Goal: Find specific fact: Find specific fact

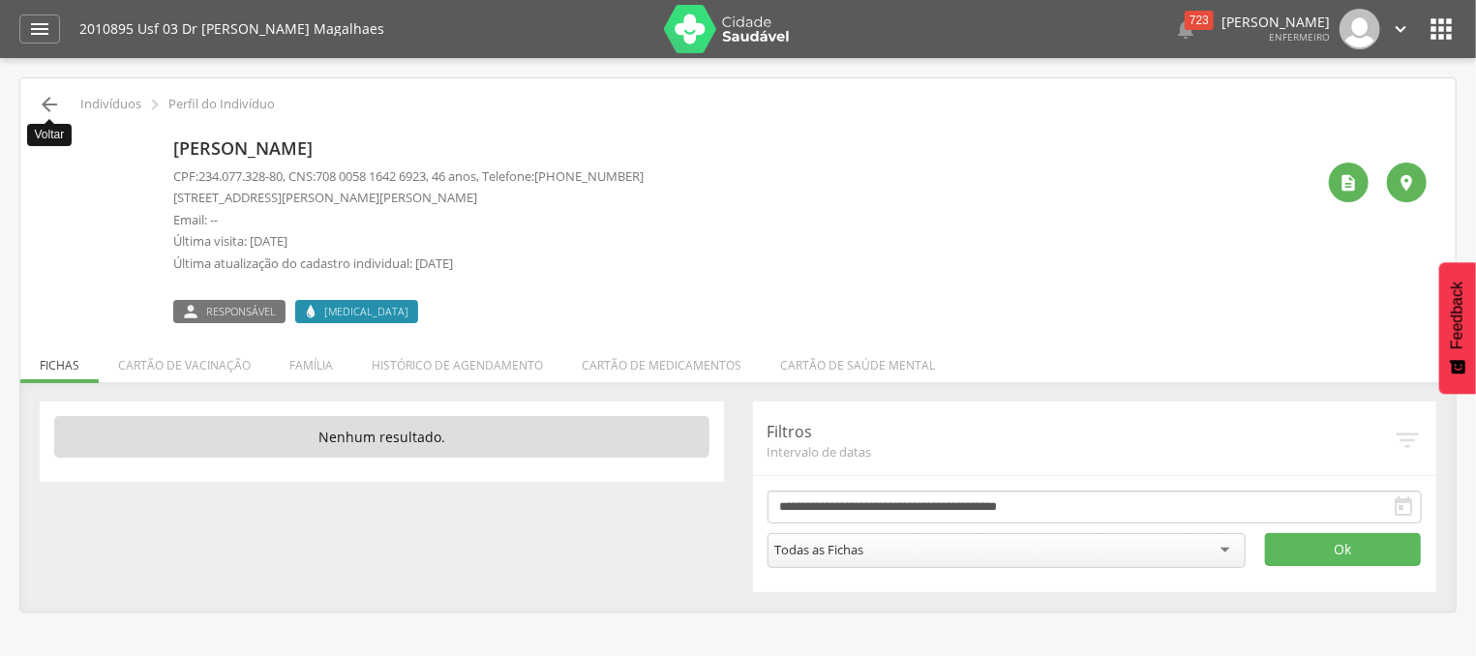
click at [40, 108] on icon "" at bounding box center [49, 104] width 23 height 23
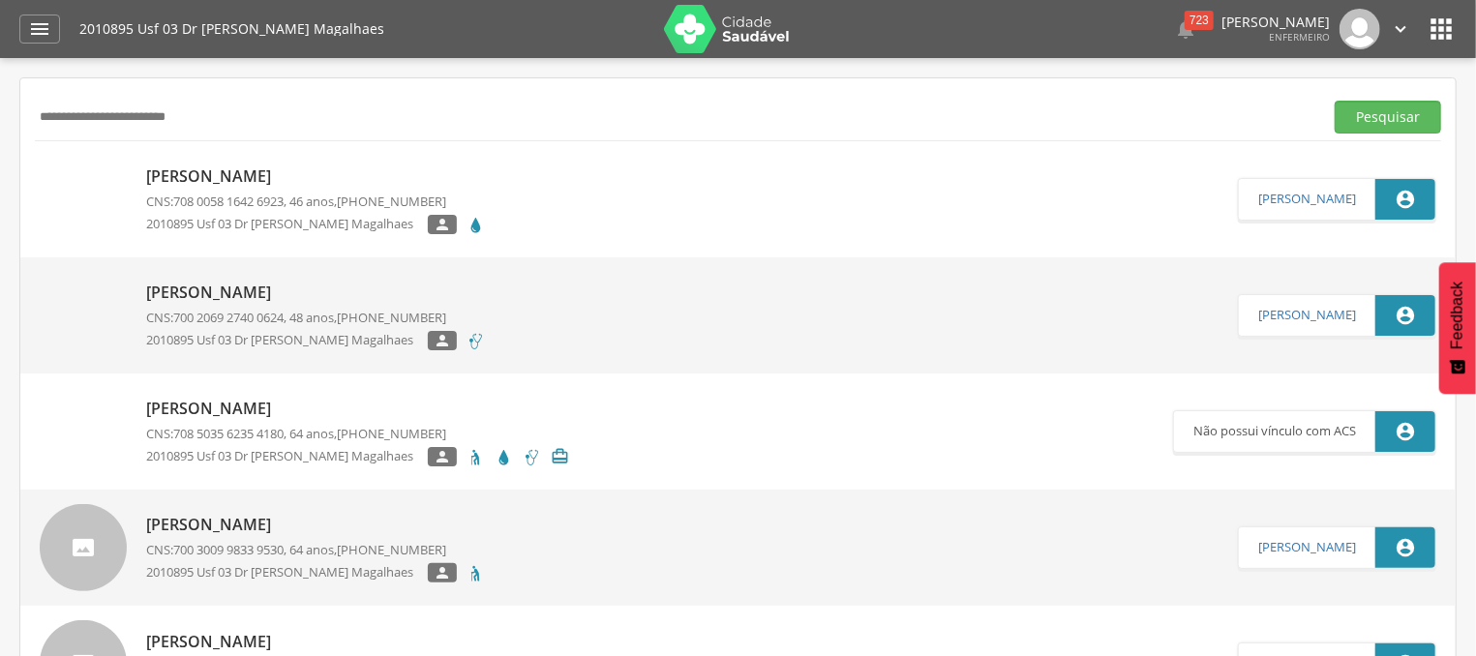
drag, startPoint x: 237, startPoint y: 124, endPoint x: 48, endPoint y: 124, distance: 188.8
click at [48, 124] on input "**********" at bounding box center [675, 117] width 1281 height 33
type input "**********"
click at [1383, 111] on button "Pesquisar" at bounding box center [1388, 117] width 106 height 33
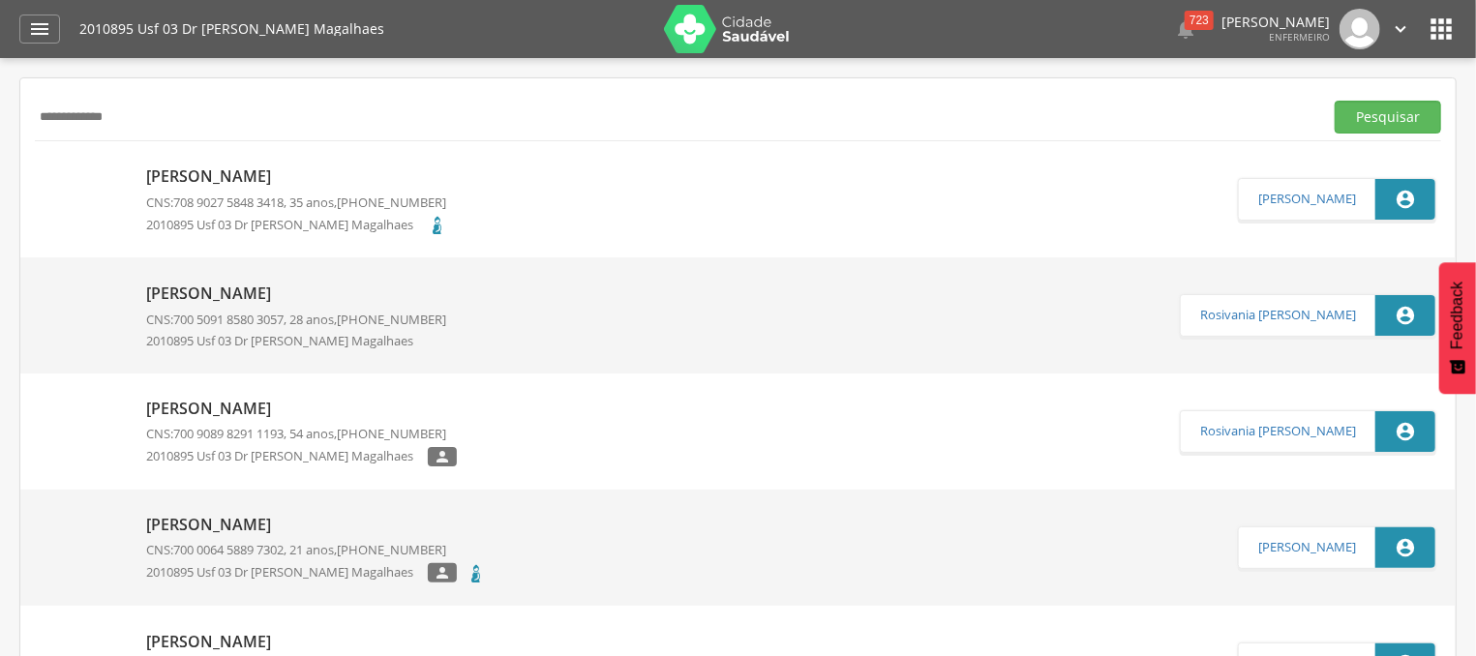
click at [302, 189] on div "[PERSON_NAME] CNS: 708 9027 5848 3418 , 35 anos, [PHONE_NUMBER] 2010895 Usf 03 …" at bounding box center [296, 199] width 300 height 78
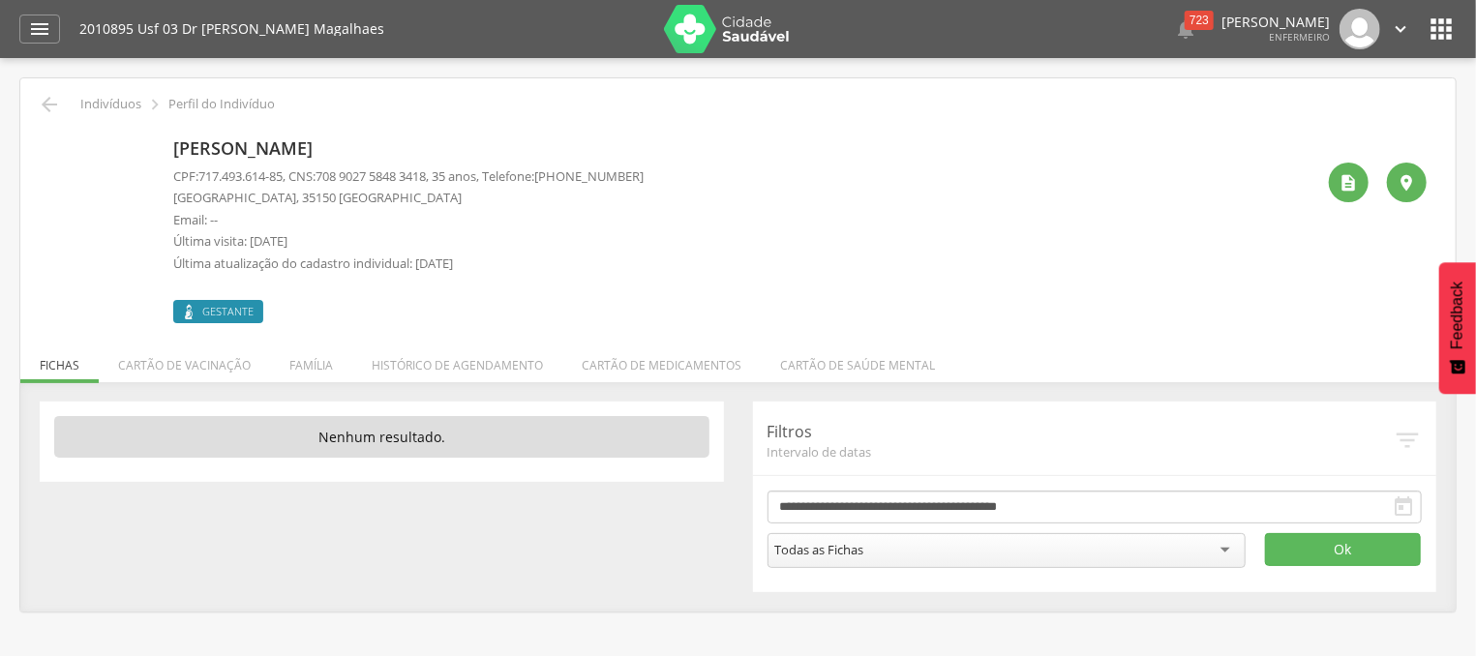
drag, startPoint x: 328, startPoint y: 177, endPoint x: 445, endPoint y: 176, distance: 117.1
click at [445, 176] on p "CPF: 717.493.614-85 , CNS: [PHONE_NUMBER] , 35 anos, Telefone: [PHONE_NUMBER]" at bounding box center [408, 176] width 470 height 18
copy p "708 9027 5848 3418"
click at [46, 104] on icon "" at bounding box center [49, 104] width 23 height 23
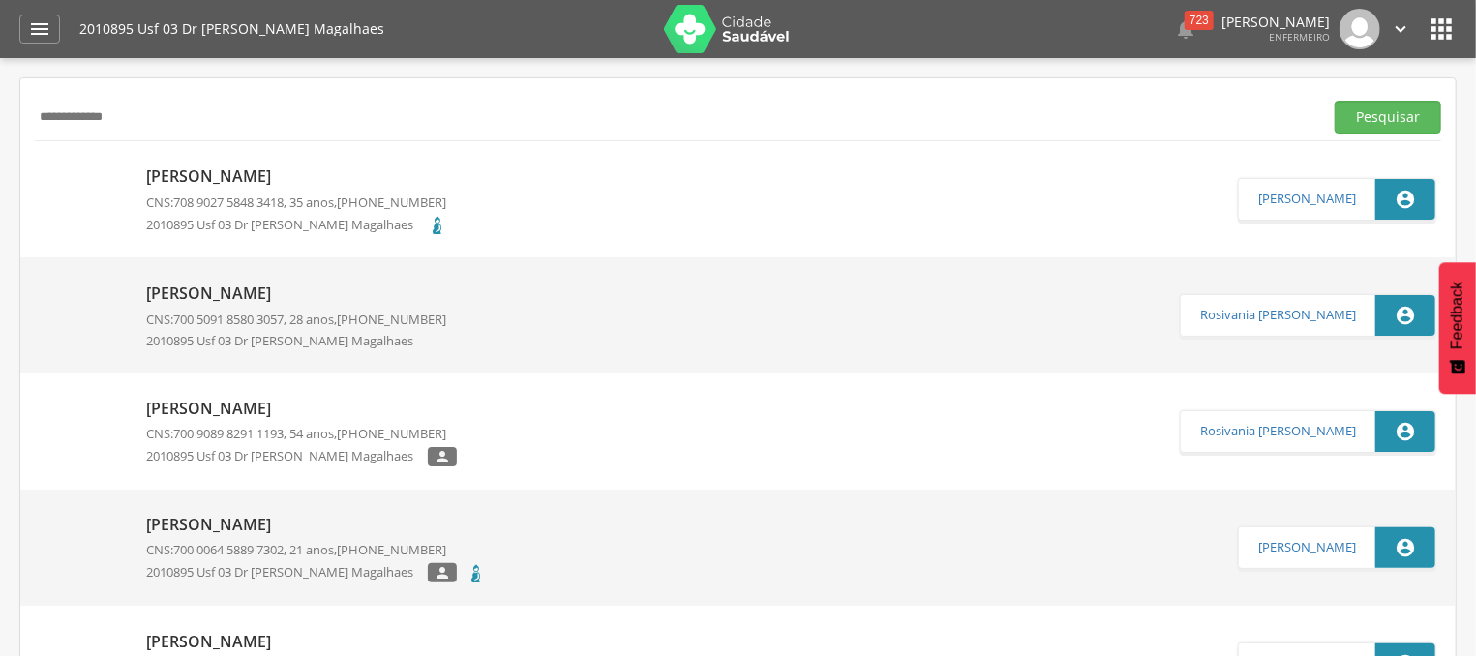
drag, startPoint x: 165, startPoint y: 127, endPoint x: 35, endPoint y: 122, distance: 129.8
click at [35, 122] on input "**********" at bounding box center [675, 117] width 1281 height 33
type input "******"
click at [1351, 122] on button "Pesquisar" at bounding box center [1388, 117] width 106 height 33
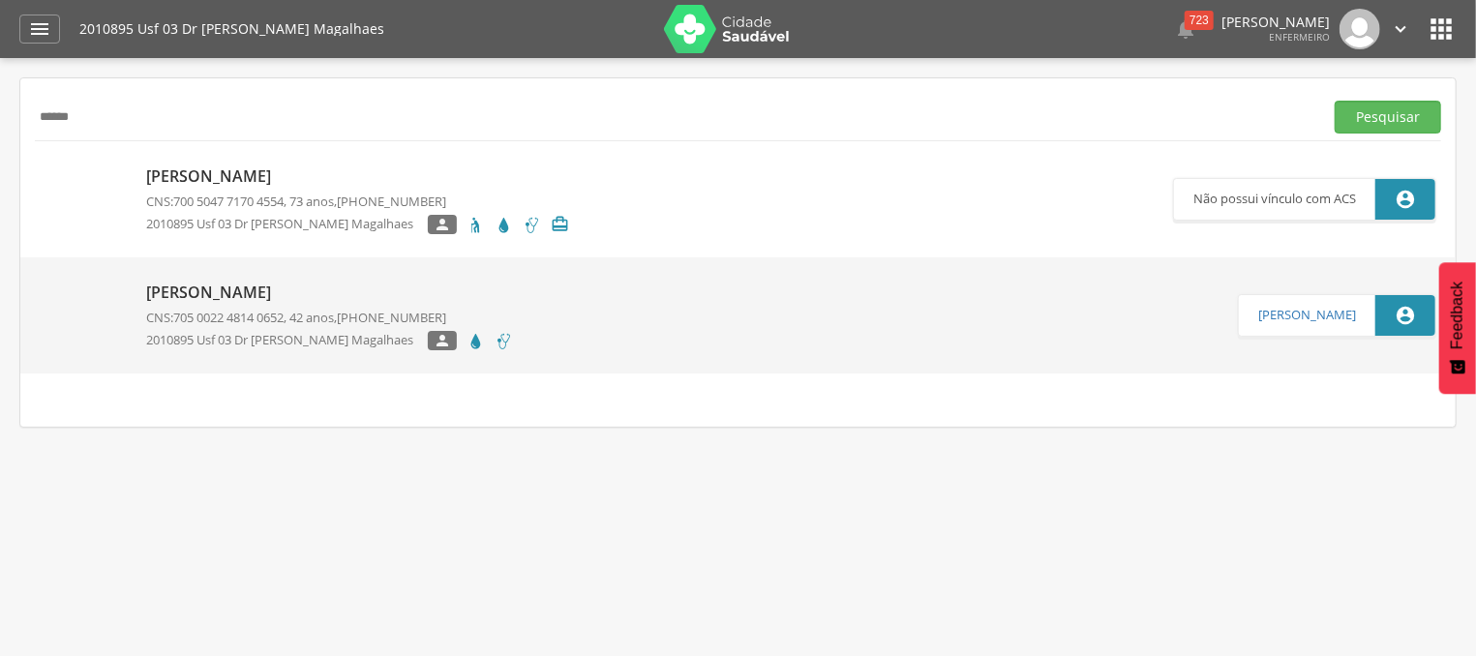
click at [330, 312] on p "CNS: 705 0022 4814 0652 , 42 anos, [PHONE_NUMBER]" at bounding box center [329, 318] width 367 height 18
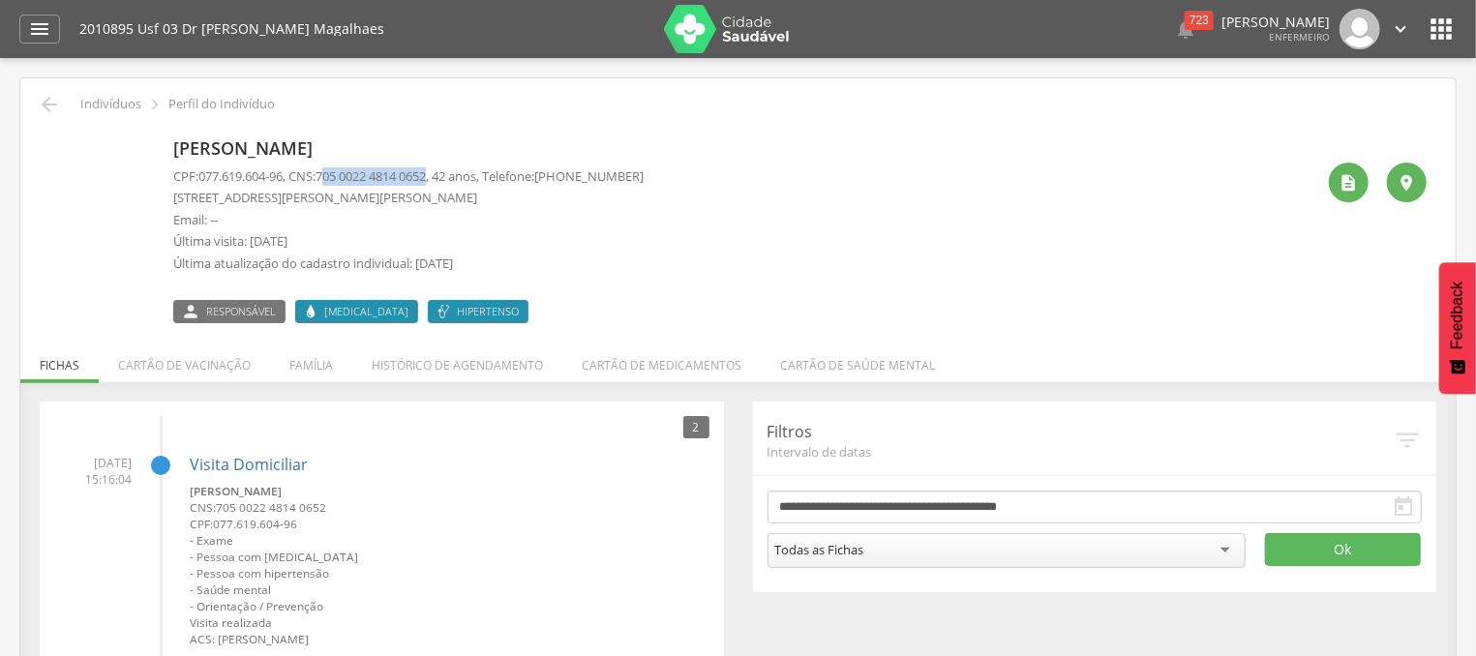
drag, startPoint x: 333, startPoint y: 176, endPoint x: 445, endPoint y: 172, distance: 112.3
click at [426, 172] on span "705 0022 4814 0652" at bounding box center [371, 175] width 110 height 17
drag, startPoint x: 326, startPoint y: 175, endPoint x: 445, endPoint y: 179, distance: 119.1
click at [445, 179] on p "CPF: 077.619.604-96 , CNS: [PHONE_NUMBER] , 42 anos, Telefone: [PHONE_NUMBER]" at bounding box center [408, 176] width 470 height 18
copy p "705 0022 4814 0652"
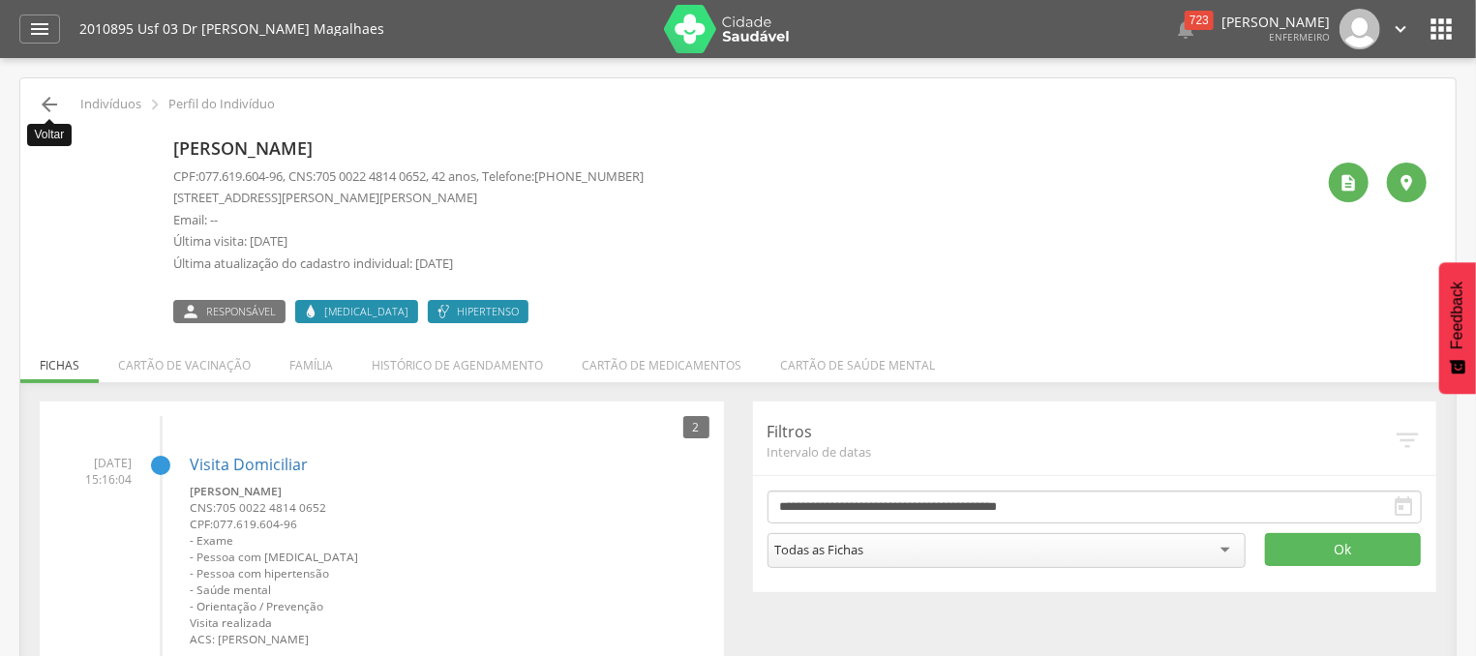
click at [52, 100] on icon "" at bounding box center [49, 104] width 23 height 23
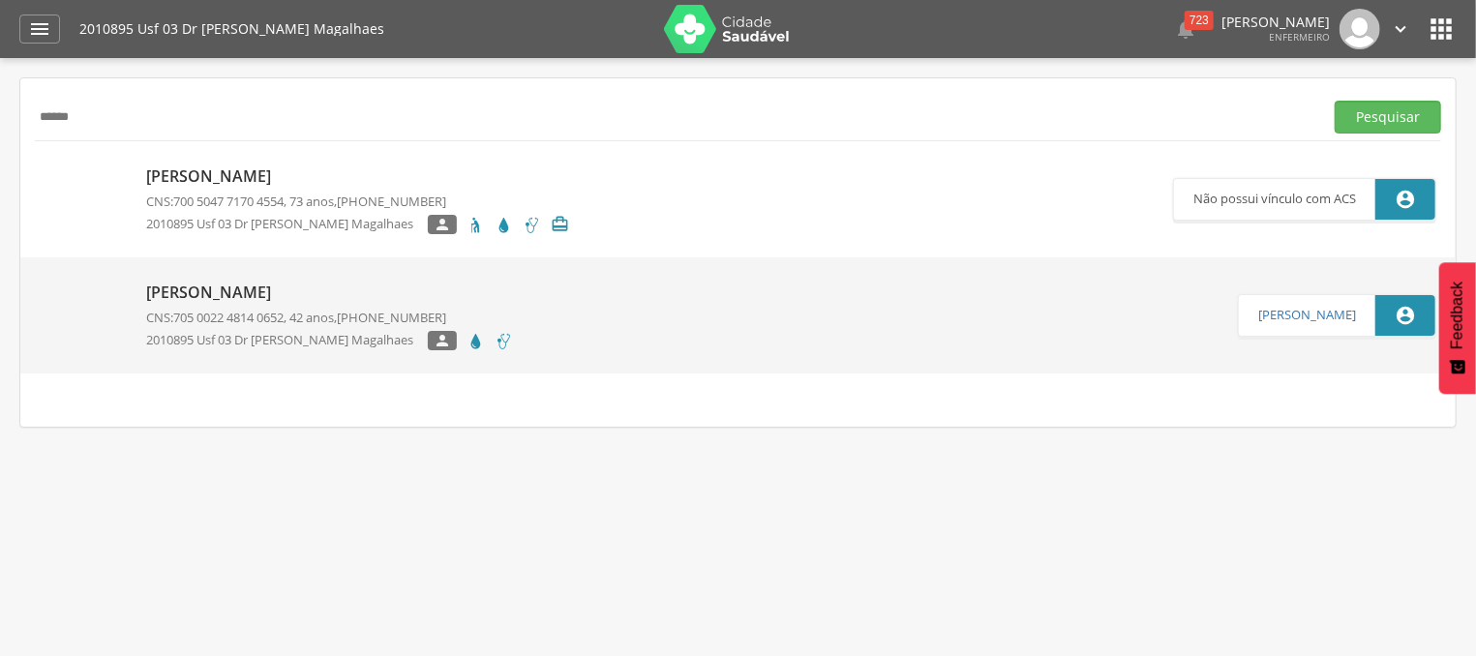
drag, startPoint x: 166, startPoint y: 126, endPoint x: 33, endPoint y: 117, distance: 133.9
click at [35, 117] on input "******" at bounding box center [675, 117] width 1281 height 33
type input "*****"
click at [1340, 112] on button "Pesquisar" at bounding box center [1388, 117] width 106 height 33
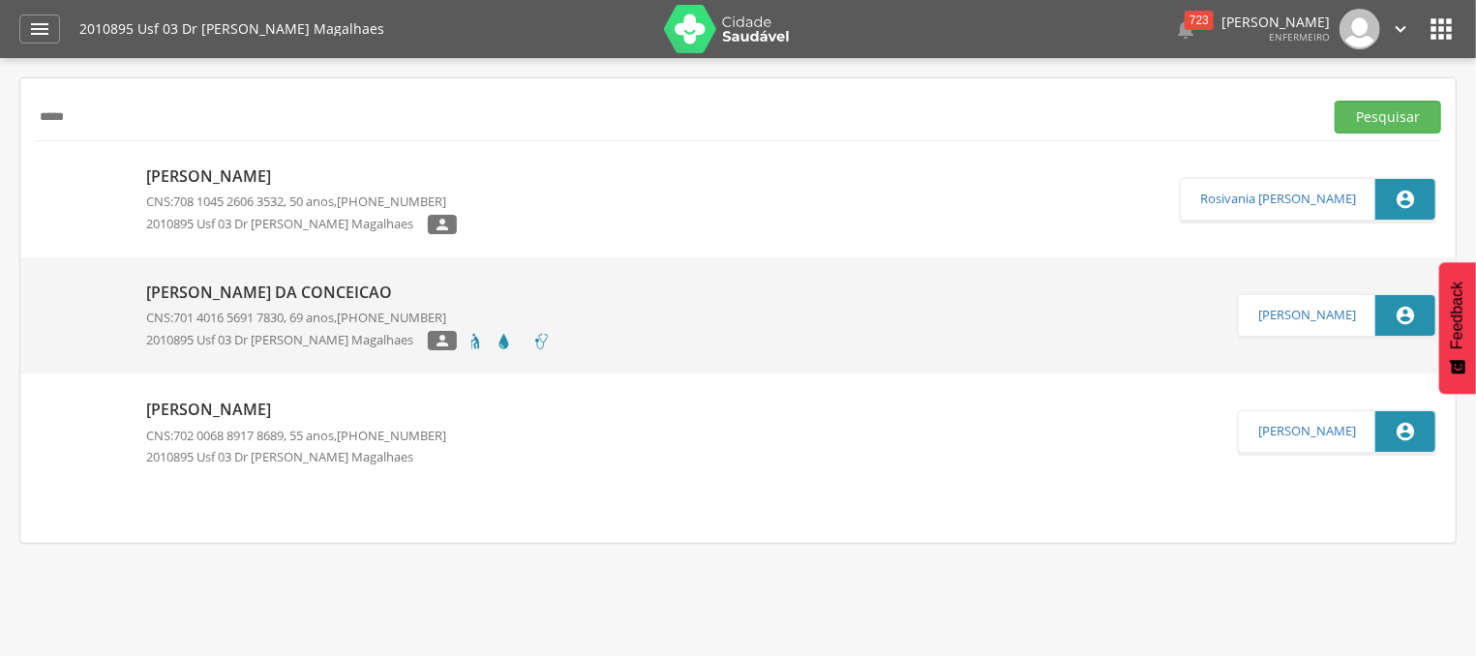
click at [308, 305] on div "[PERSON_NAME] da Conceicao CNS: 701 4016 5691 7830 , 69 anos, [PHONE_NUMBER] 20…" at bounding box center [348, 316] width 405 height 80
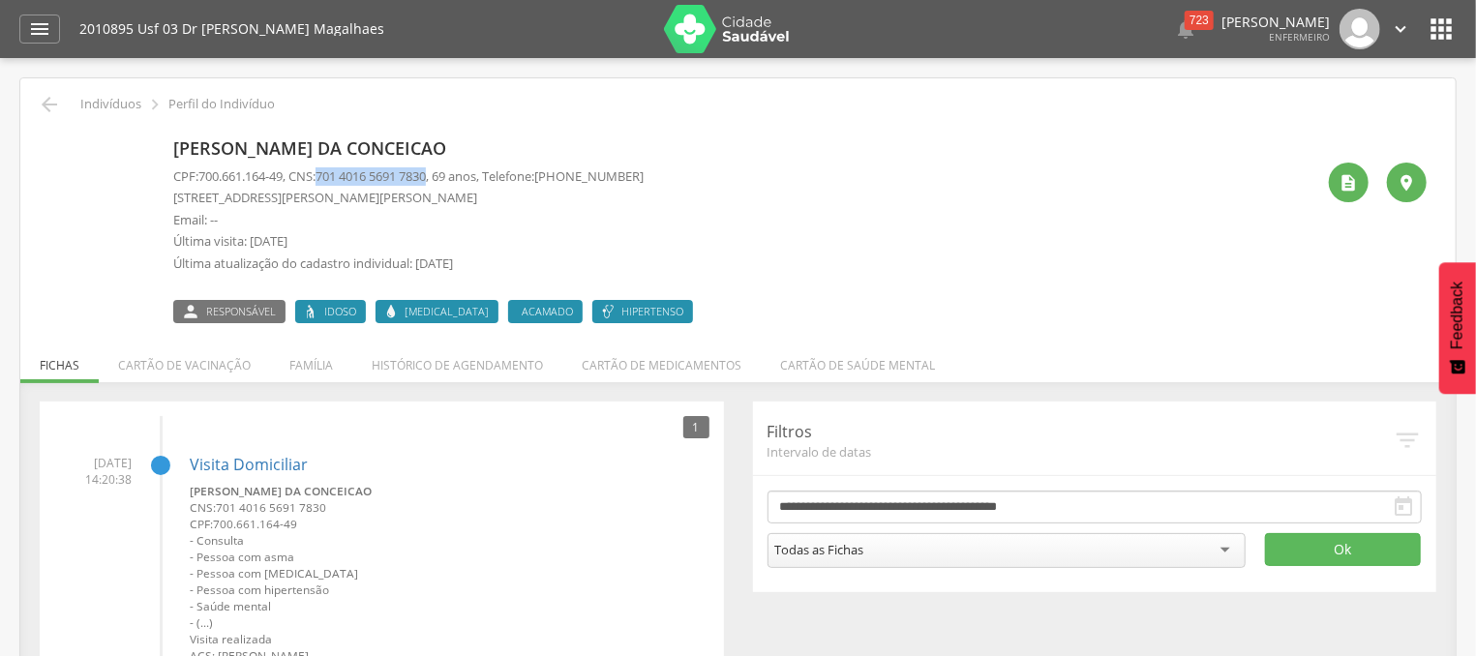
drag, startPoint x: 332, startPoint y: 173, endPoint x: 447, endPoint y: 178, distance: 115.3
click at [447, 178] on p "CPF: 700.661.164-49 , CNS: [PHONE_NUMBER] , 69 anos, Telefone: [PHONE_NUMBER]" at bounding box center [408, 176] width 470 height 18
copy span "701 4016 5691 7830"
click at [53, 104] on icon "" at bounding box center [49, 104] width 23 height 23
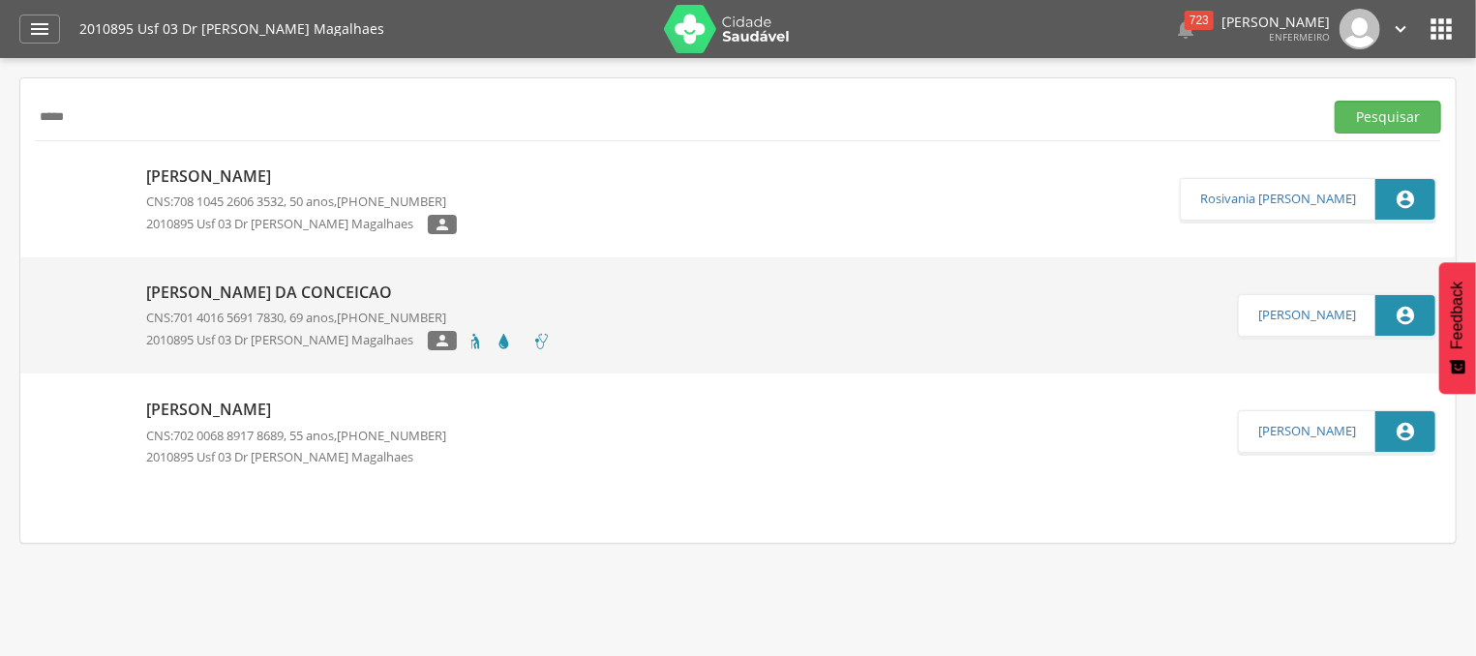
drag, startPoint x: 111, startPoint y: 110, endPoint x: 28, endPoint y: 115, distance: 83.4
click at [35, 117] on input "*****" at bounding box center [675, 117] width 1281 height 33
type input "*****"
click at [1393, 126] on button "Pesquisar" at bounding box center [1388, 117] width 106 height 33
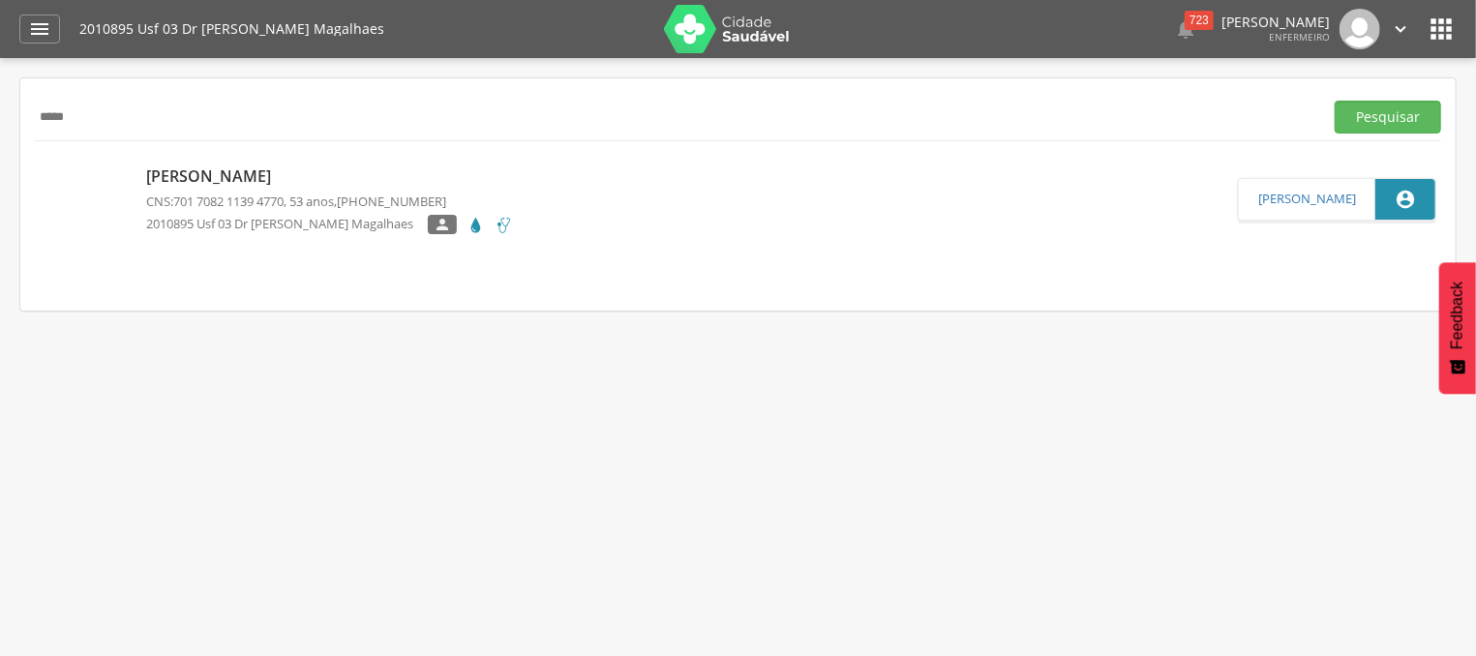
click at [341, 212] on div "[PERSON_NAME] CNS: 701 7082 1139 4770 , 53 anos, [PHONE_NUMBER] 2010895 Usf 03 …" at bounding box center [329, 200] width 367 height 80
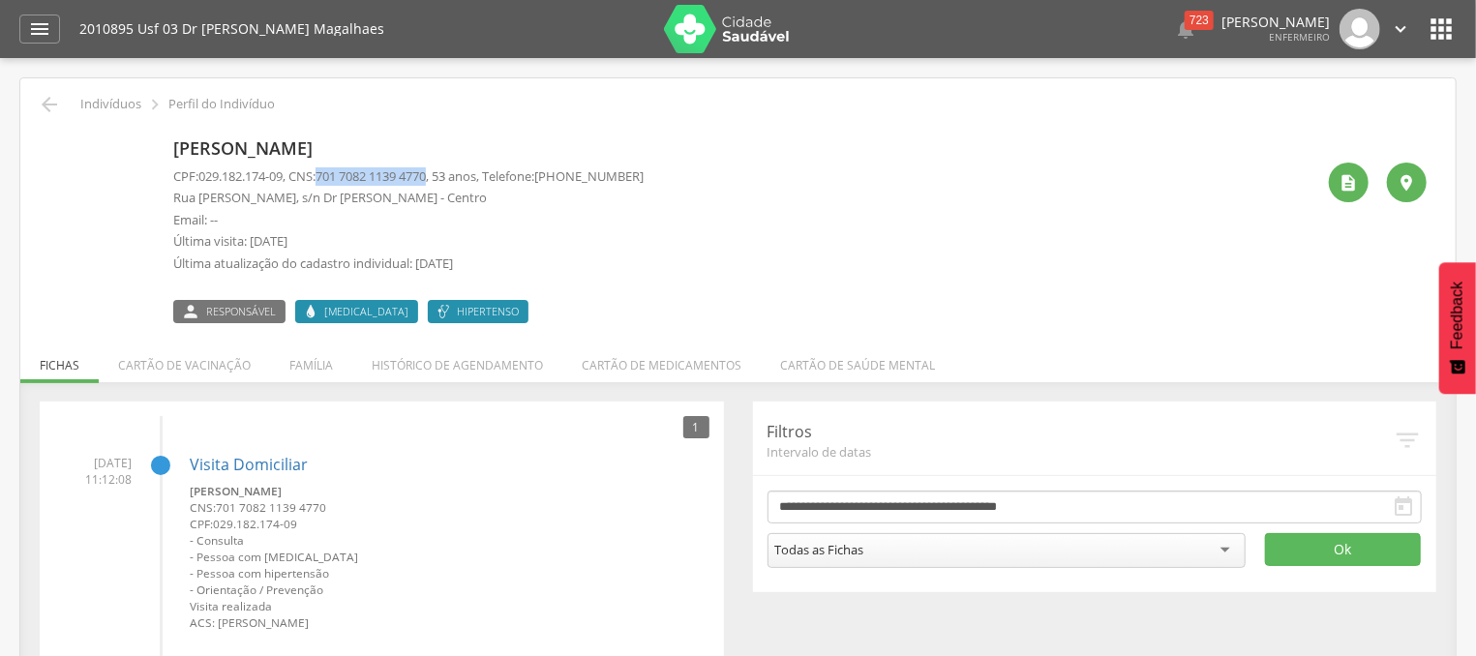
drag, startPoint x: 332, startPoint y: 175, endPoint x: 445, endPoint y: 175, distance: 113.3
click at [426, 175] on span "701 7082 1139 4770" at bounding box center [371, 175] width 110 height 17
copy span "701 7082 1139 4770"
click at [312, 372] on li "Família" at bounding box center [311, 360] width 82 height 45
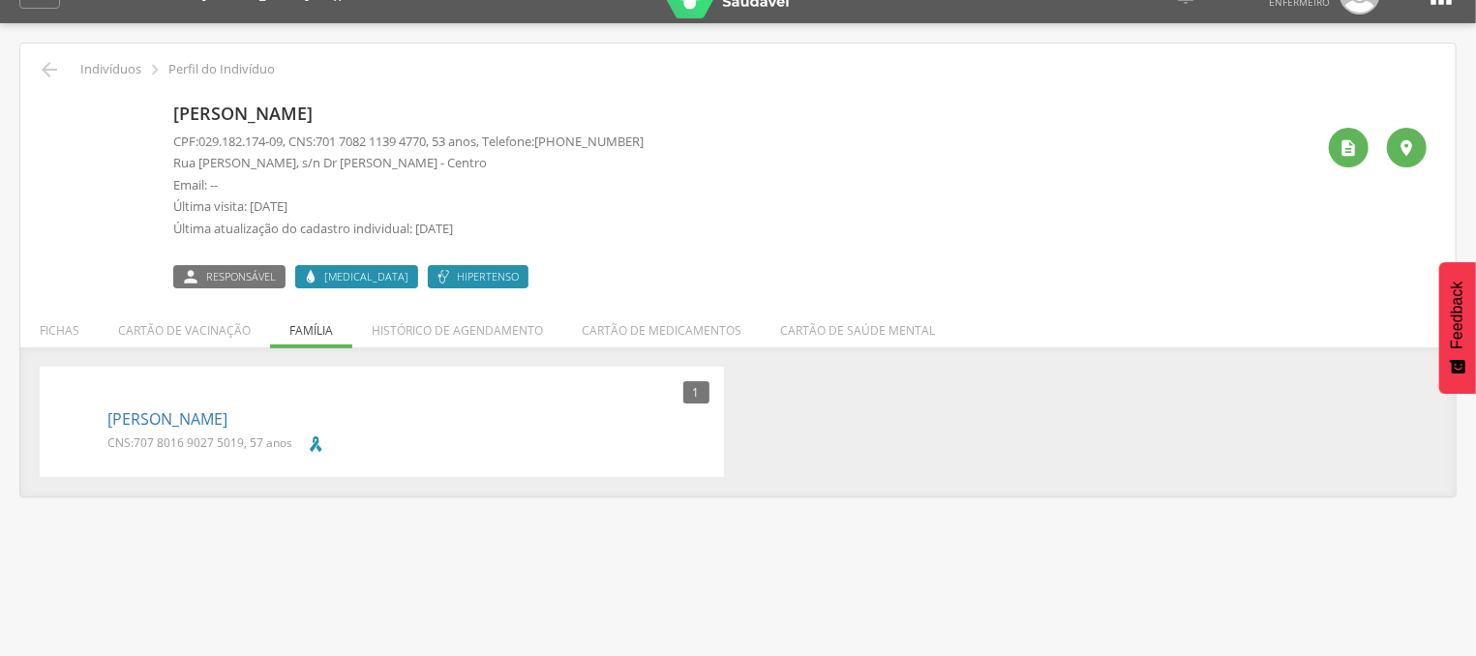
scroll to position [58, 0]
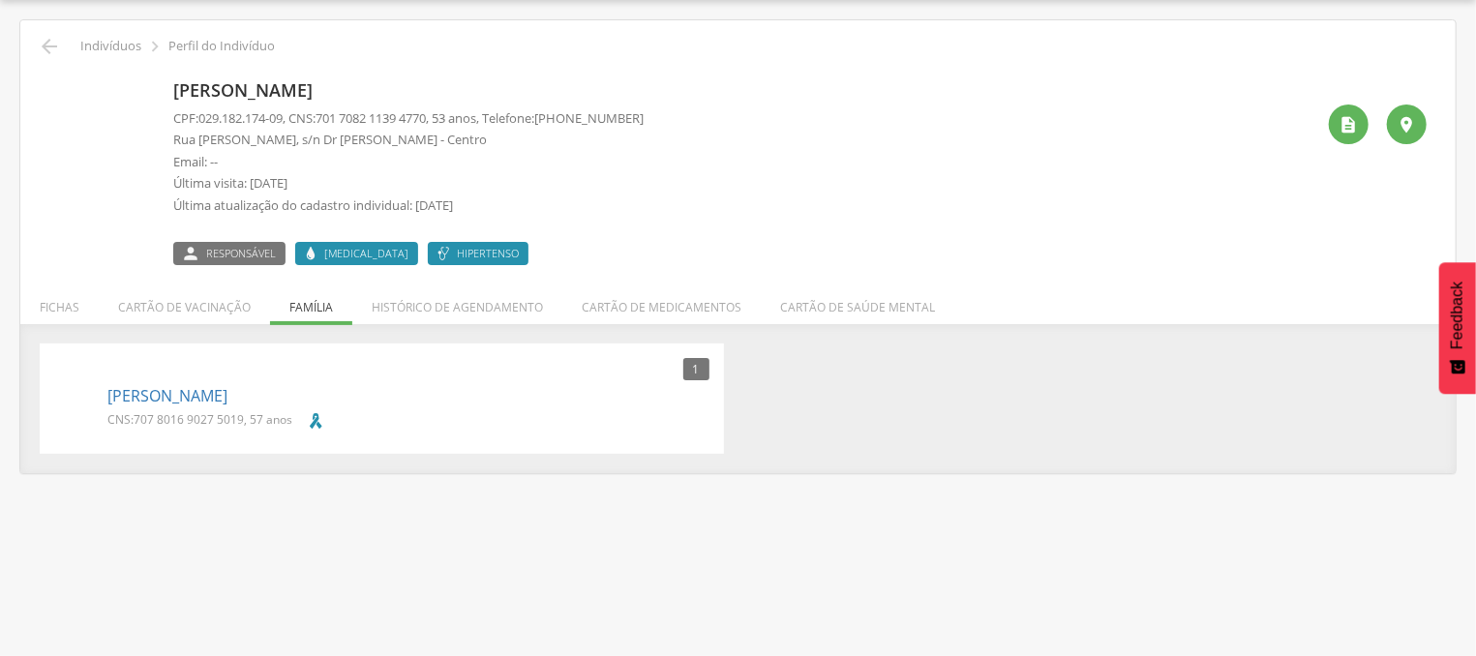
click at [259, 402] on p "[PERSON_NAME]" at bounding box center [408, 396] width 602 height 22
click at [187, 402] on link "[PERSON_NAME]" at bounding box center [167, 396] width 120 height 22
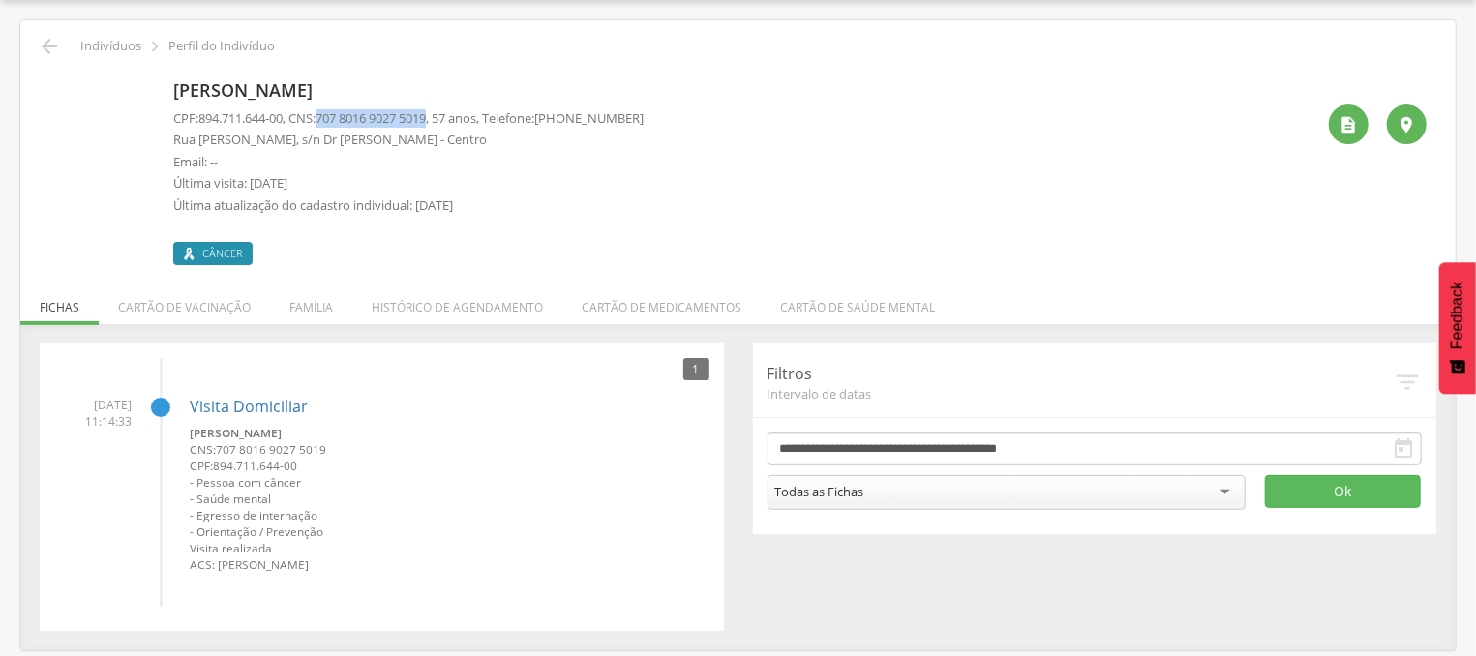
drag, startPoint x: 330, startPoint y: 117, endPoint x: 451, endPoint y: 114, distance: 121.0
click at [448, 114] on p "CPF: 894.711.644-00 , CNS: [PHONE_NUMBER] , 57 anos, Telefone: [PHONE_NUMBER]" at bounding box center [408, 118] width 470 height 18
copy p "707 8016 9027 5019 ,"
